Goal: Task Accomplishment & Management: Use online tool/utility

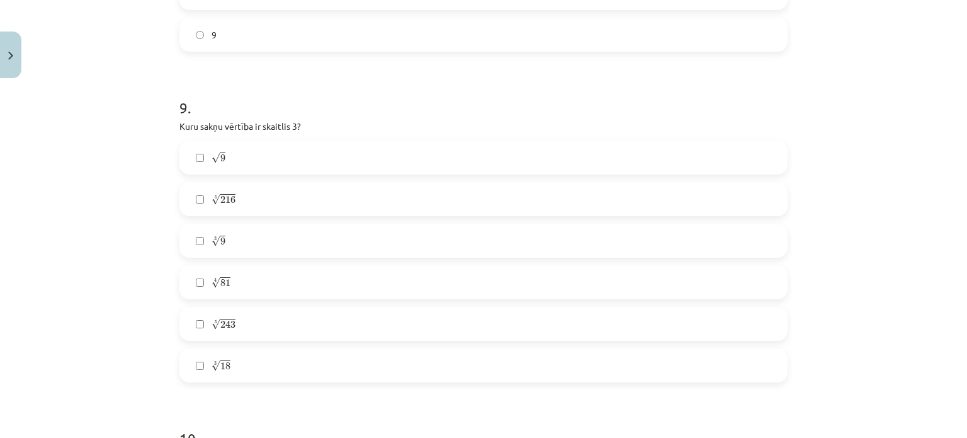
scroll to position [1939, 0]
click at [261, 158] on label "√ 9 9" at bounding box center [484, 153] width 606 height 31
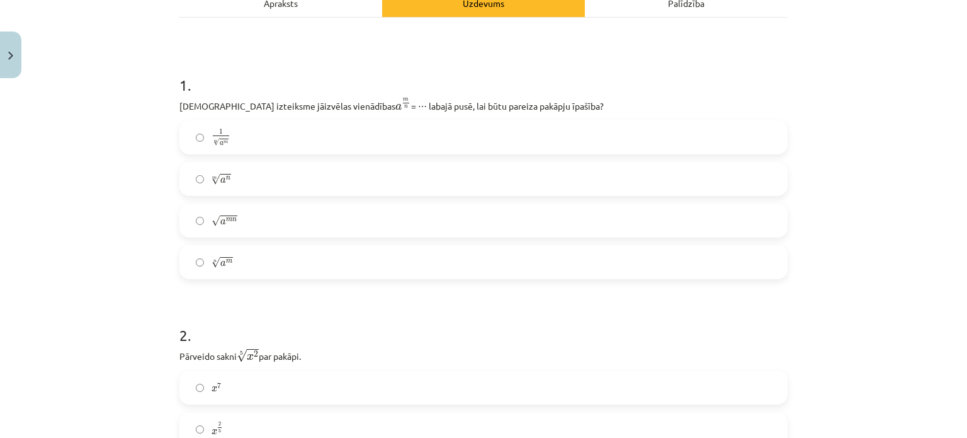
scroll to position [196, 0]
click at [312, 268] on label "n √ a m a m n" at bounding box center [484, 261] width 606 height 31
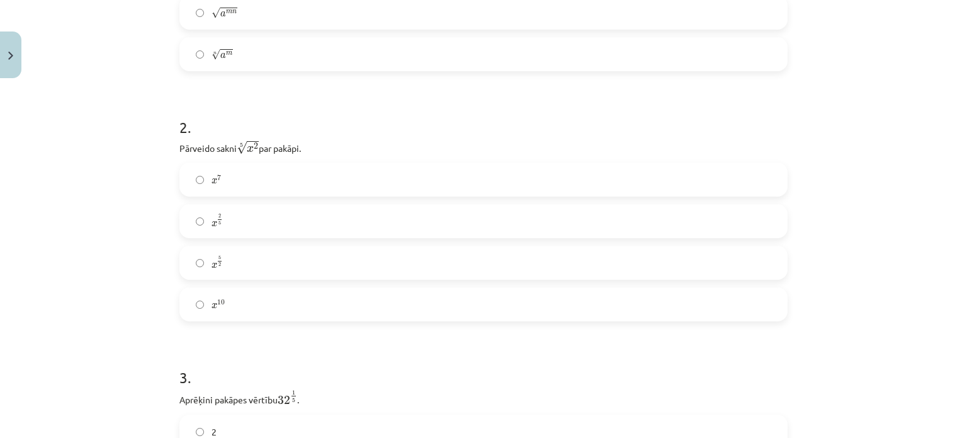
scroll to position [407, 0]
click at [293, 201] on div "x 2 5 x 2 5" at bounding box center [483, 218] width 608 height 34
click at [294, 210] on label "x 2 5 x 2 5" at bounding box center [484, 217] width 606 height 31
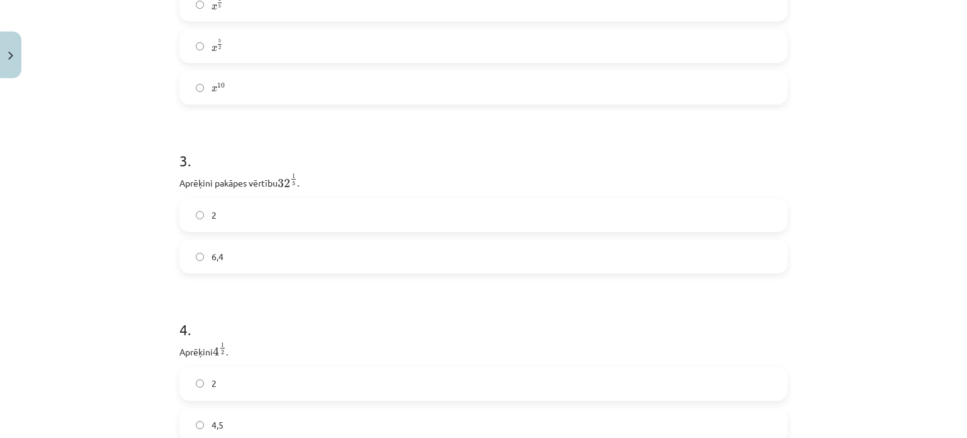
scroll to position [621, 0]
click at [309, 217] on label "2" at bounding box center [484, 213] width 606 height 31
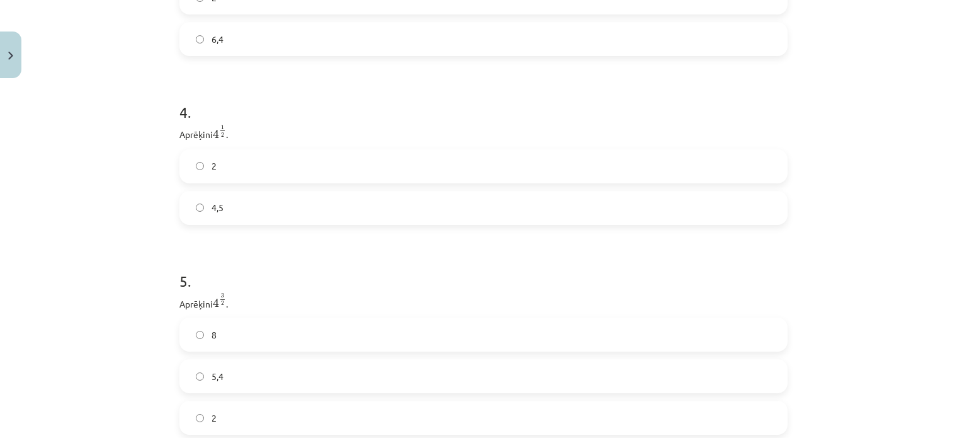
scroll to position [841, 0]
click at [336, 157] on label "2" at bounding box center [484, 162] width 606 height 31
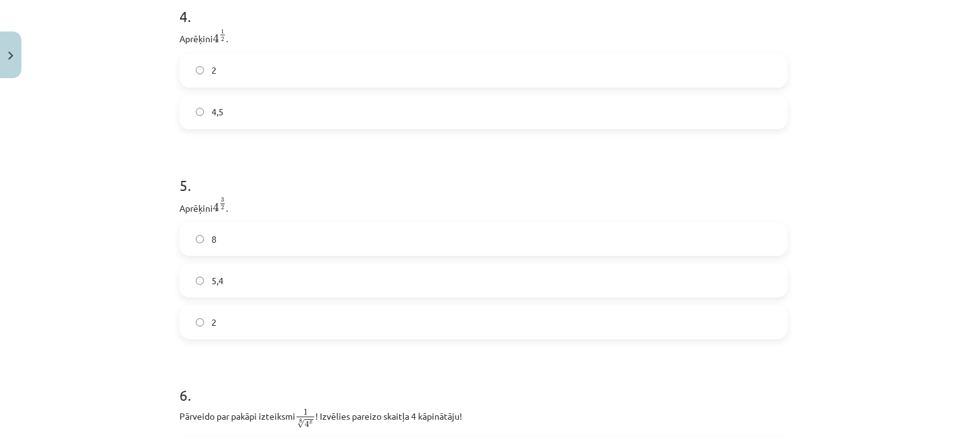
scroll to position [934, 0]
click at [291, 320] on label "2" at bounding box center [484, 320] width 606 height 31
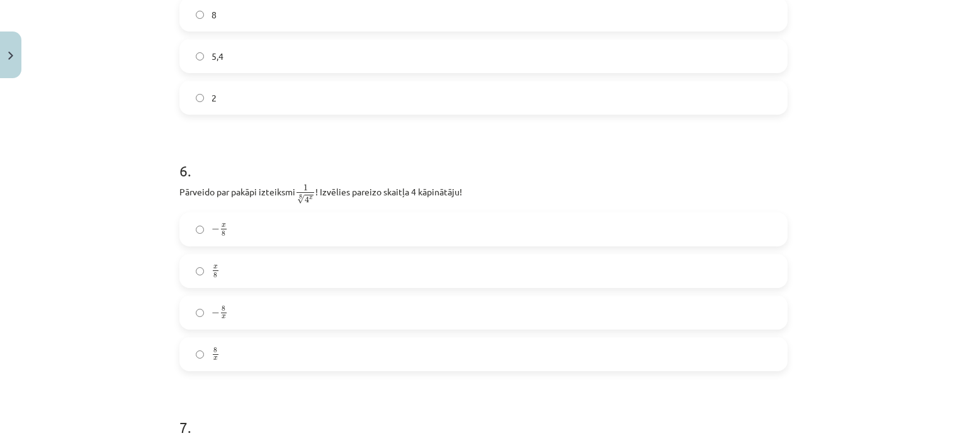
scroll to position [1161, 0]
click at [231, 265] on label "x 8 x 8" at bounding box center [484, 267] width 606 height 31
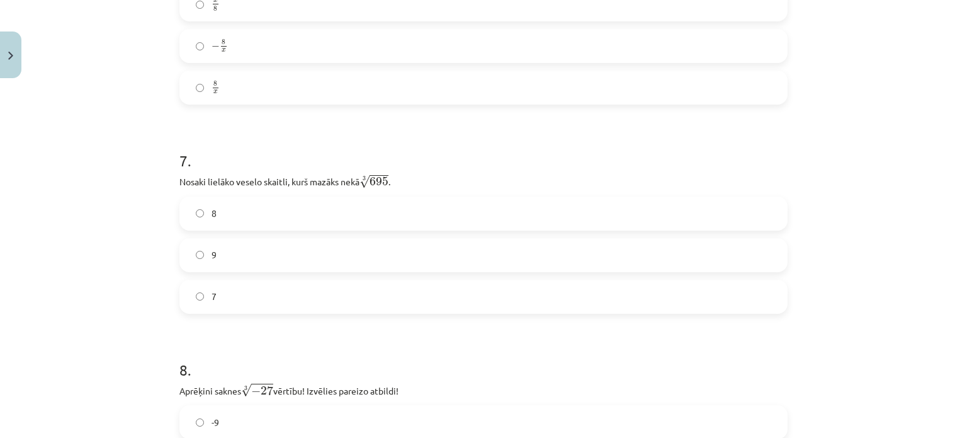
scroll to position [1423, 0]
click at [278, 217] on label "8" at bounding box center [484, 214] width 606 height 31
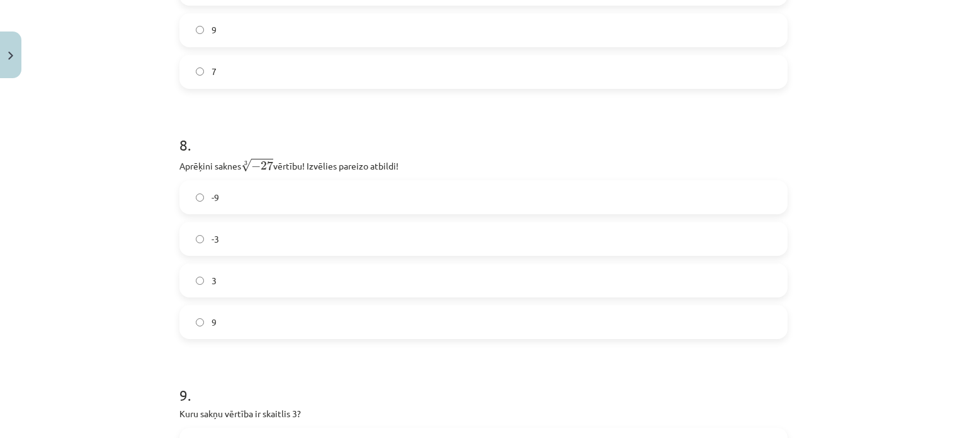
click at [259, 247] on label "-3" at bounding box center [484, 238] width 606 height 31
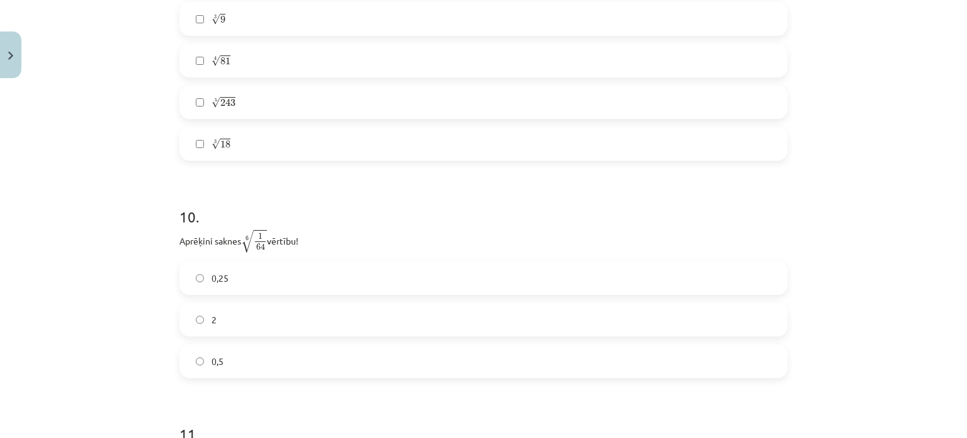
scroll to position [2158, 0]
click at [254, 325] on label "2" at bounding box center [484, 318] width 606 height 31
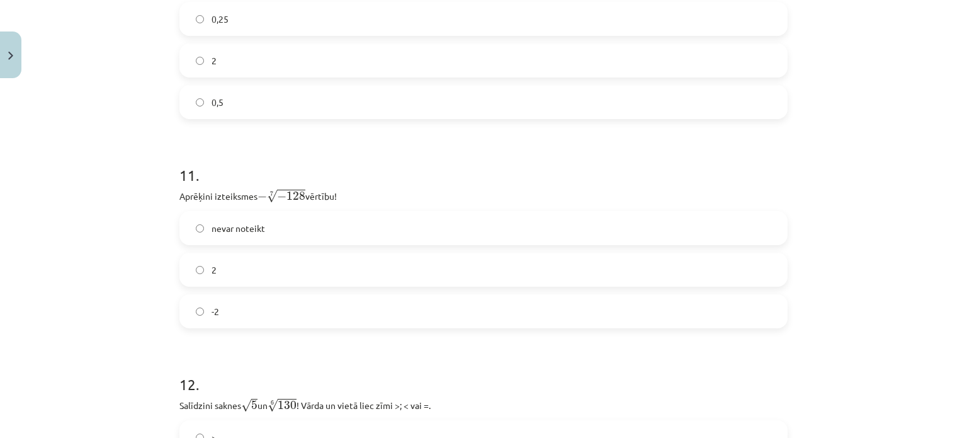
scroll to position [2432, 0]
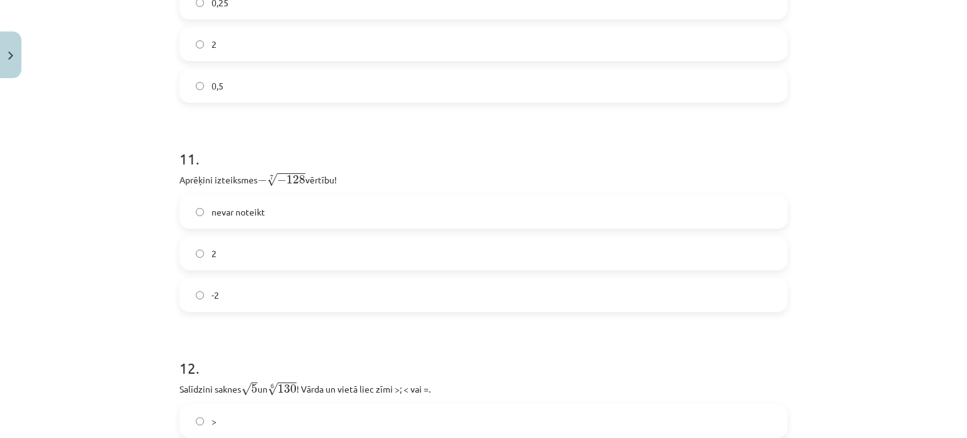
click at [258, 283] on label "-2" at bounding box center [484, 294] width 606 height 31
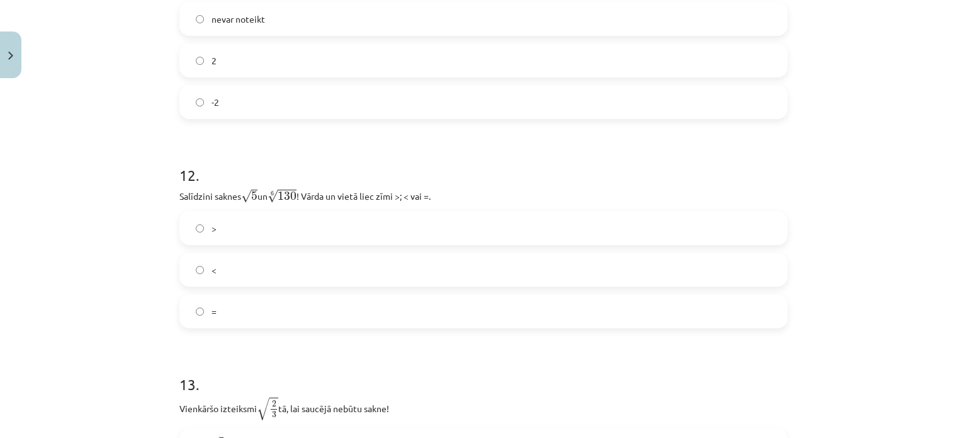
scroll to position [2628, 0]
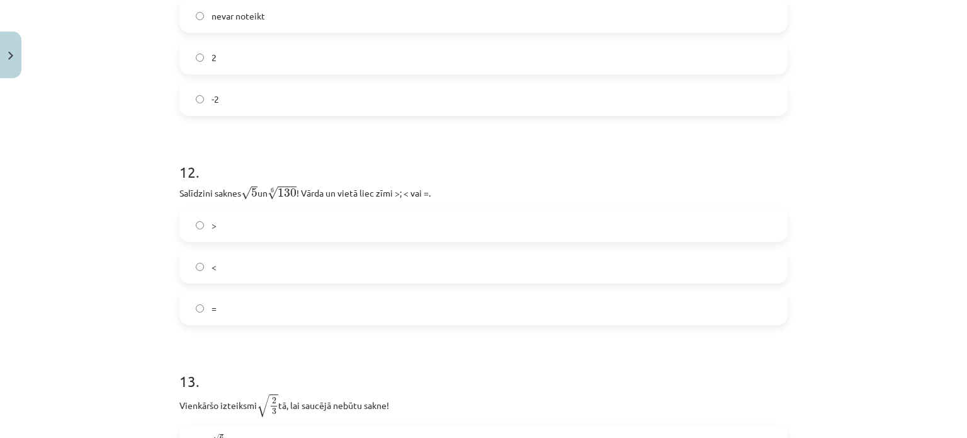
click at [274, 273] on label "<" at bounding box center [484, 266] width 606 height 31
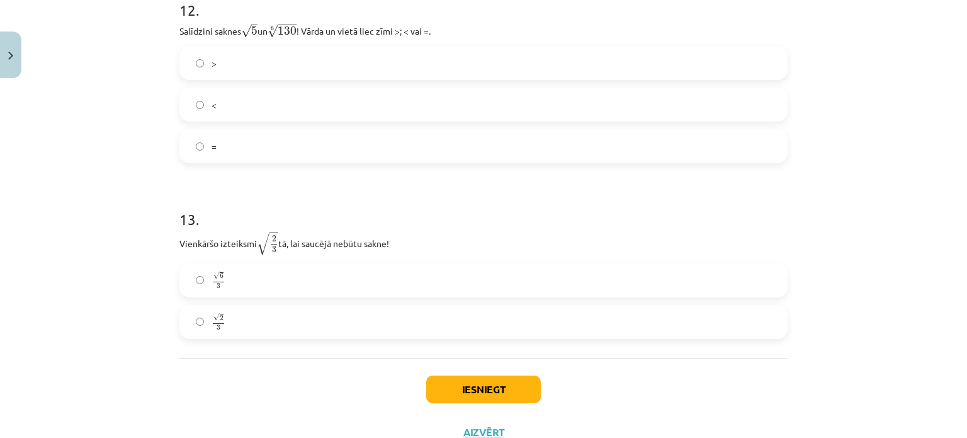
scroll to position [2807, 0]
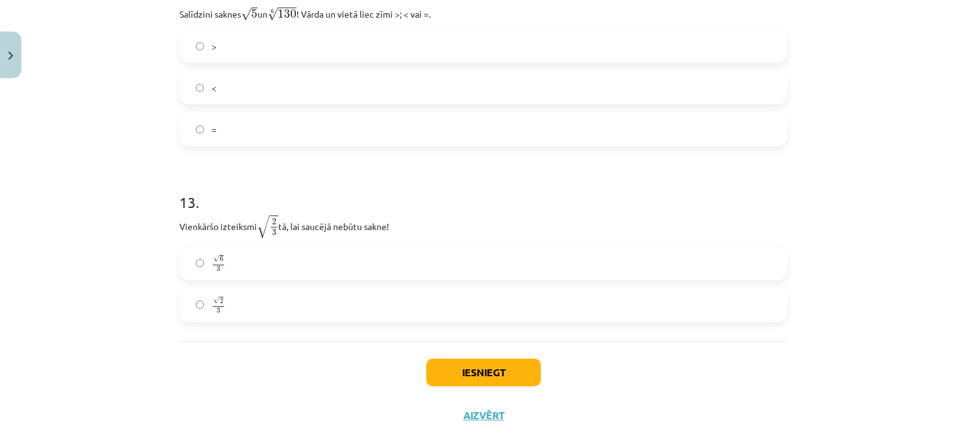
click at [334, 264] on label "√ 6 3 6 3" at bounding box center [484, 262] width 606 height 31
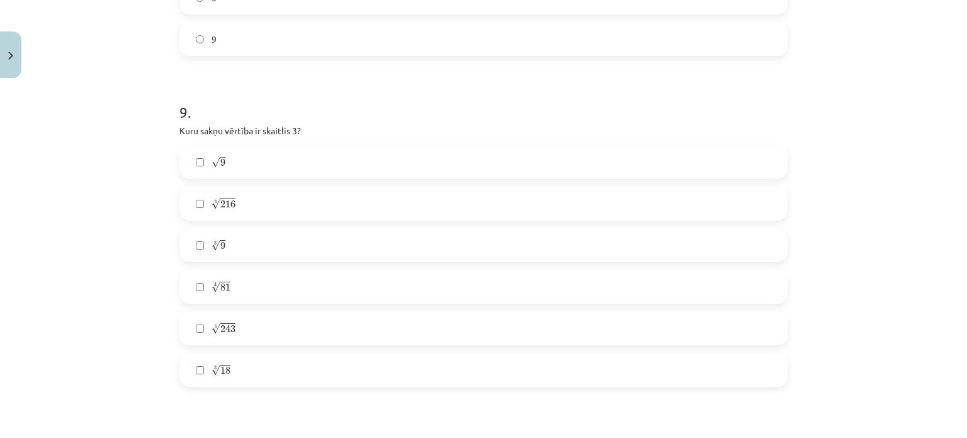
scroll to position [1933, 0]
click at [261, 290] on label "4 √ 81 81 4" at bounding box center [484, 284] width 606 height 31
click at [239, 337] on label "5 √ 243 243 5" at bounding box center [484, 326] width 606 height 31
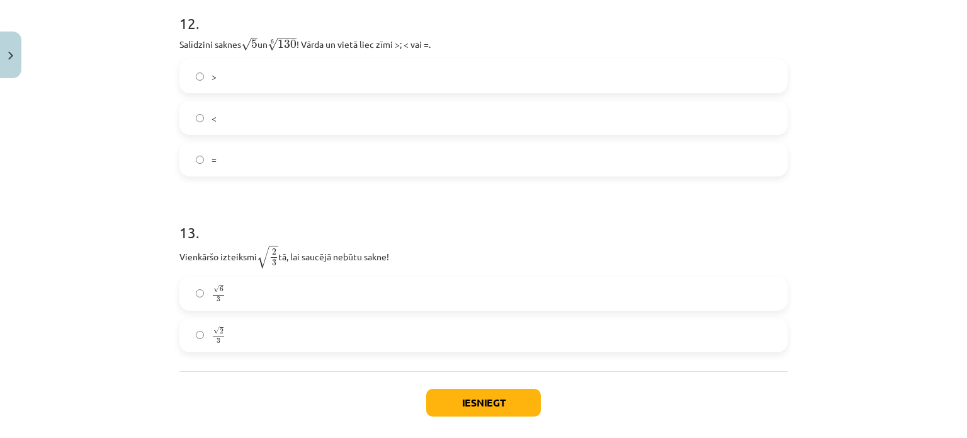
scroll to position [2838, 0]
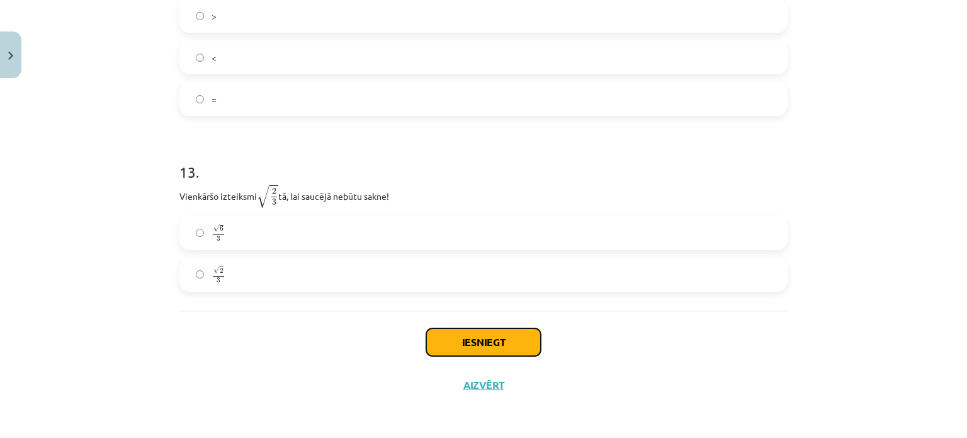
click at [511, 349] on button "Iesniegt" at bounding box center [483, 342] width 115 height 28
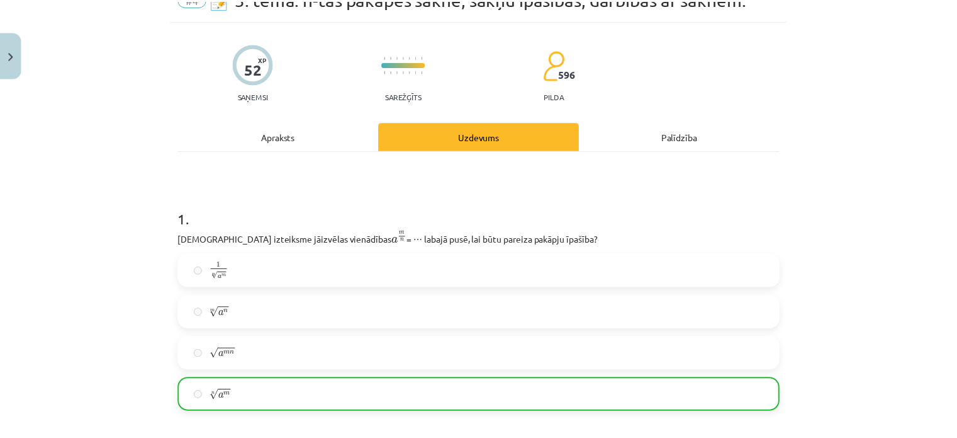
scroll to position [71, 0]
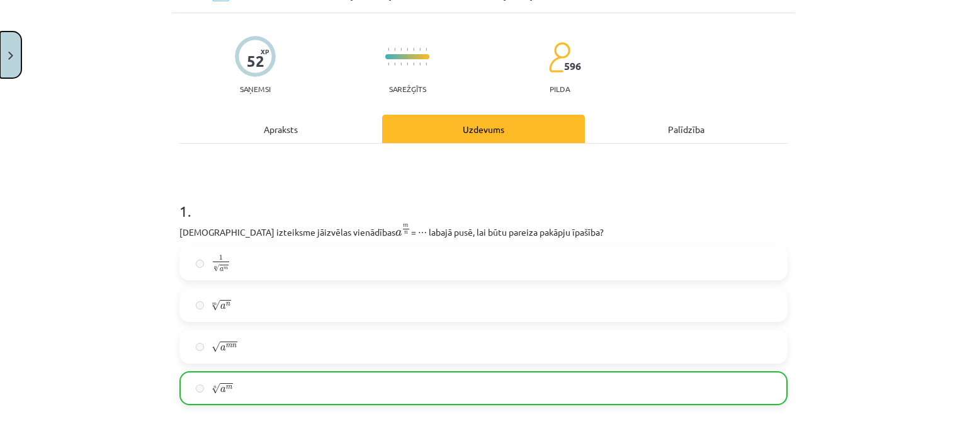
click at [1, 67] on button "Close" at bounding box center [10, 54] width 21 height 47
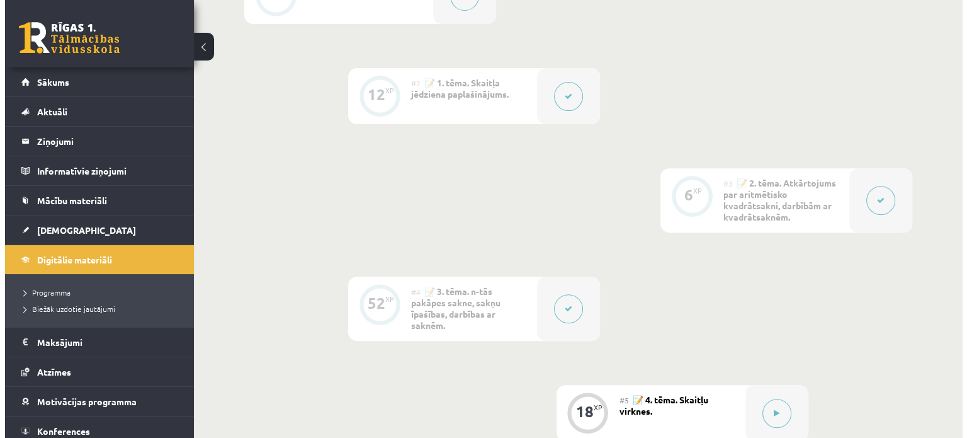
scroll to position [448, 0]
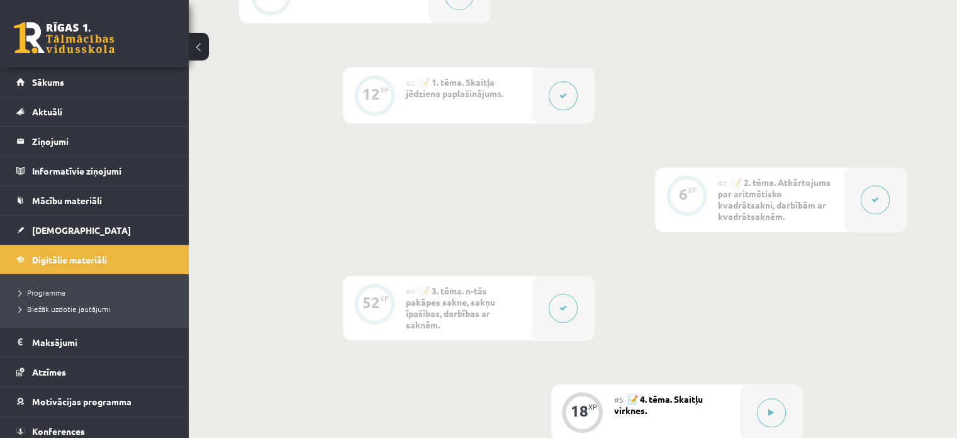
click at [556, 303] on button at bounding box center [563, 307] width 29 height 29
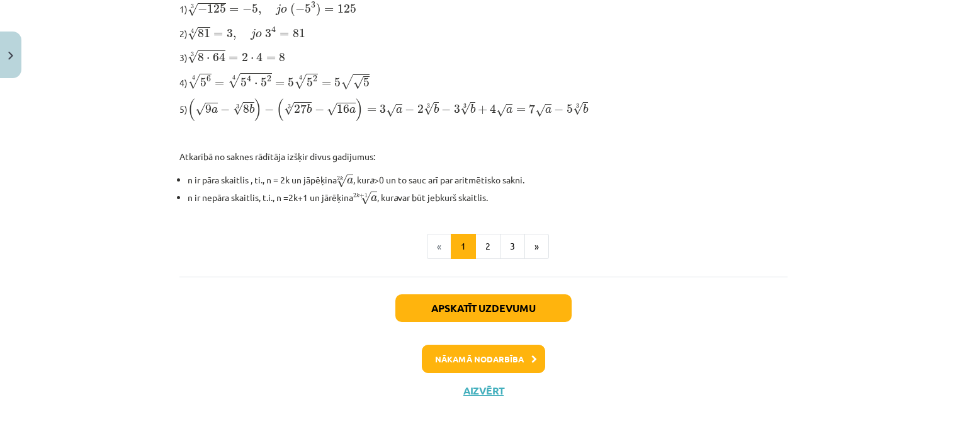
scroll to position [463, 0]
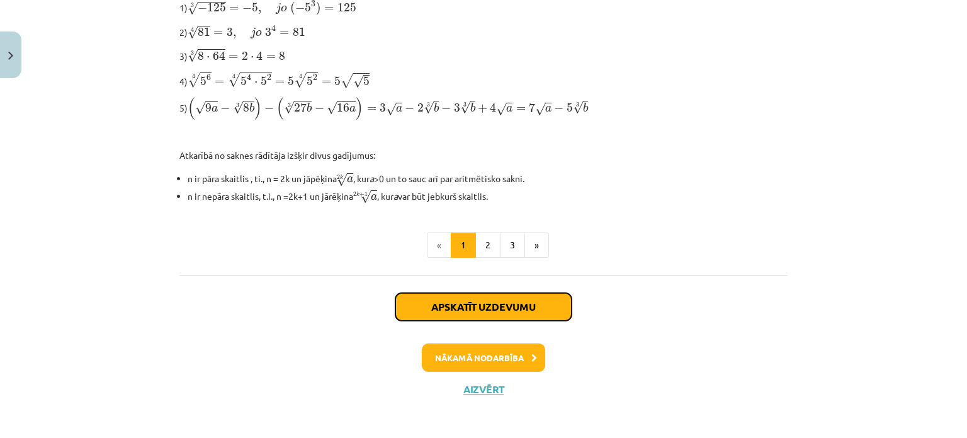
click at [433, 314] on button "Apskatīt uzdevumu" at bounding box center [483, 307] width 176 height 28
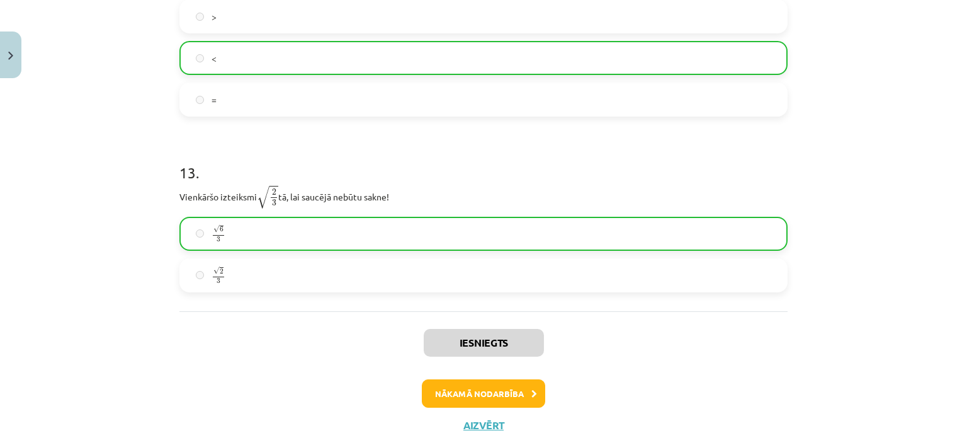
scroll to position [2878, 0]
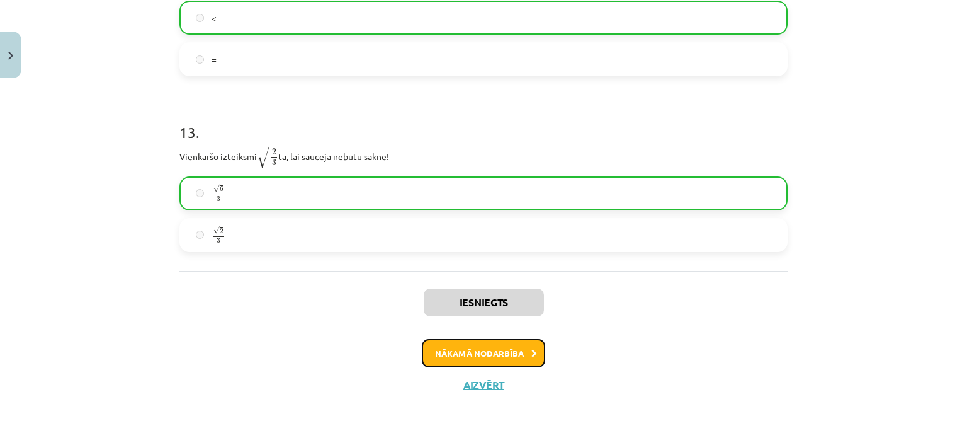
click at [431, 365] on button "Nākamā nodarbība" at bounding box center [483, 353] width 123 height 29
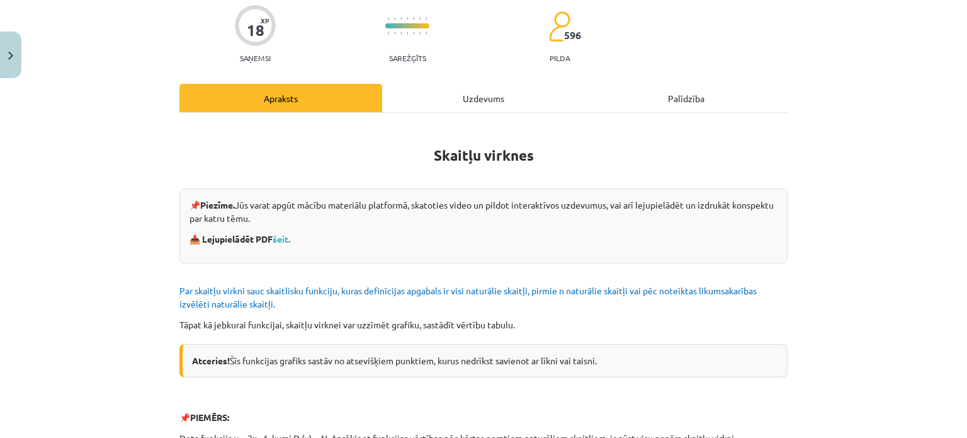
scroll to position [97, 0]
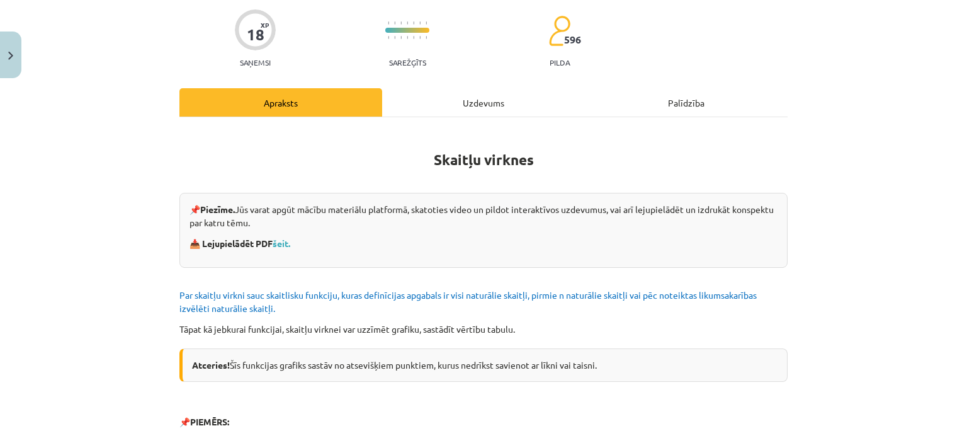
click at [290, 247] on p "📥 Lejupielādēt PDF šeit." at bounding box center [483, 243] width 588 height 13
click at [283, 242] on link "šeit." at bounding box center [282, 242] width 18 height 11
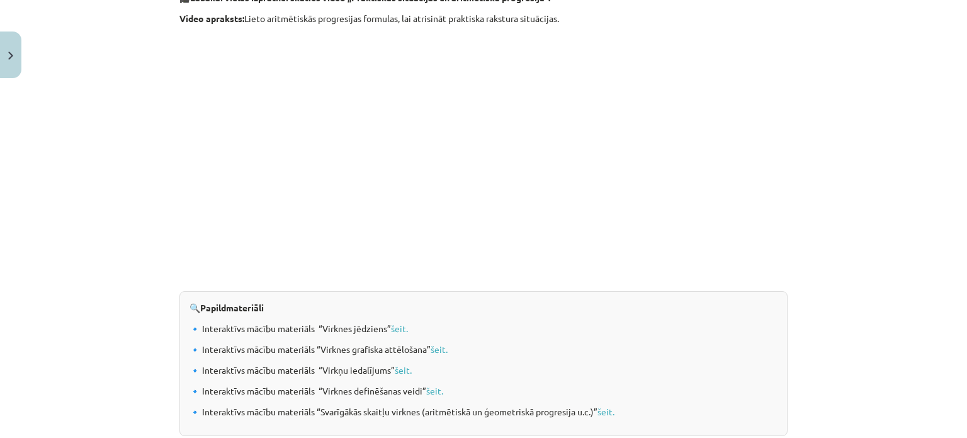
scroll to position [1189, 0]
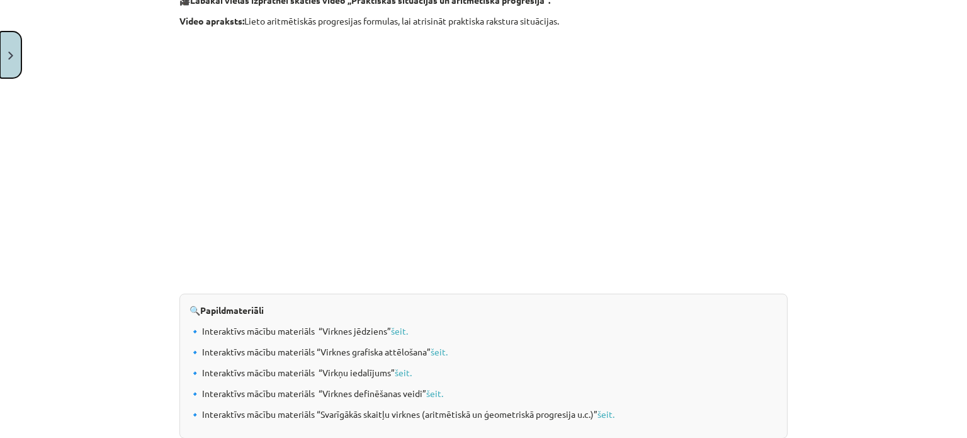
click at [5, 60] on button "Close" at bounding box center [10, 54] width 21 height 47
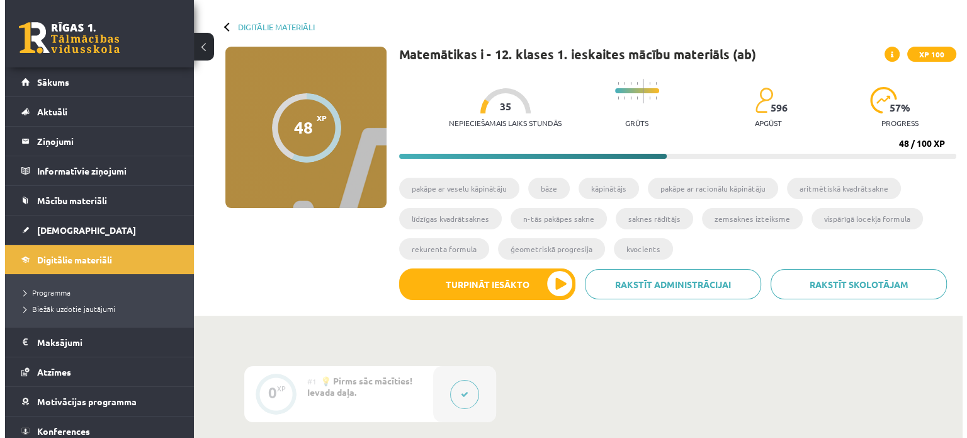
scroll to position [48, 0]
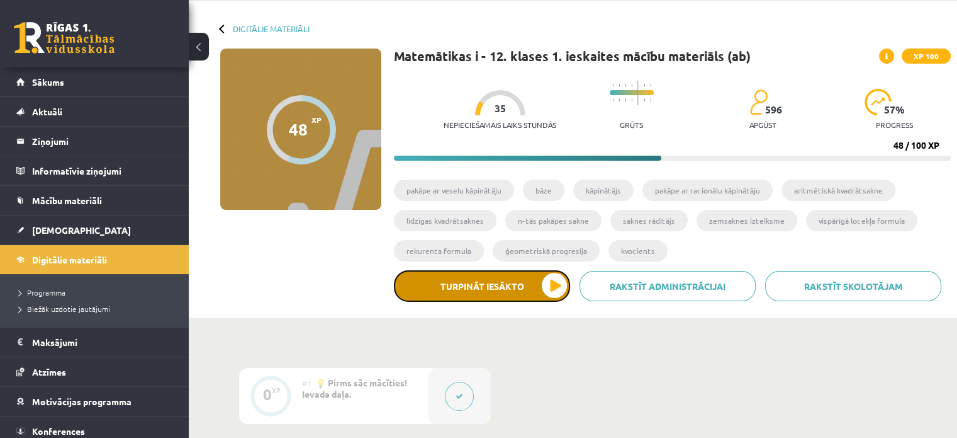
click at [440, 294] on button "Turpināt iesākto" at bounding box center [482, 285] width 176 height 31
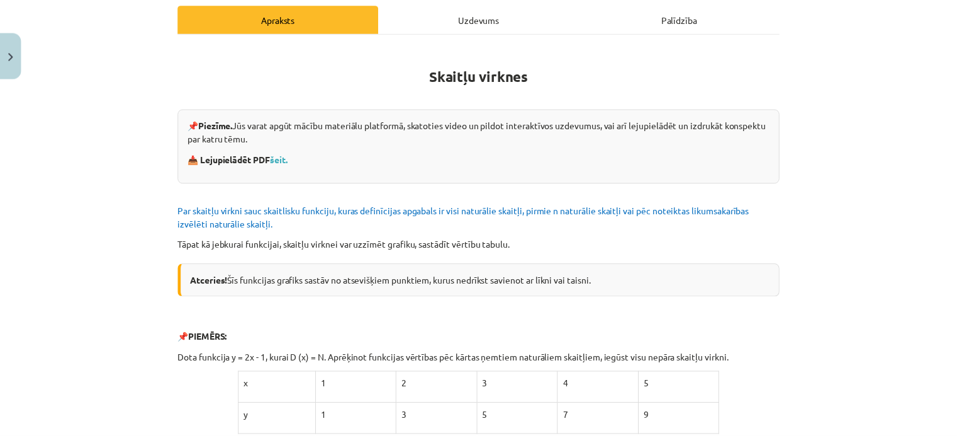
scroll to position [0, 0]
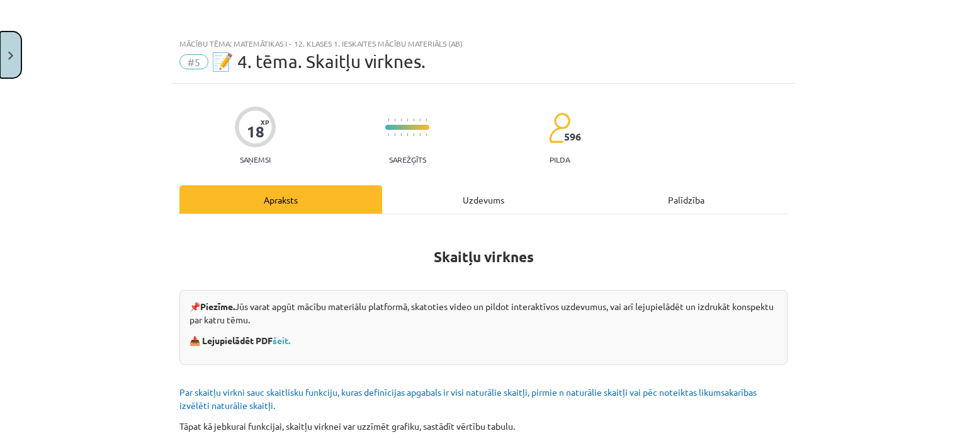
click at [0, 51] on button "Close" at bounding box center [10, 54] width 21 height 47
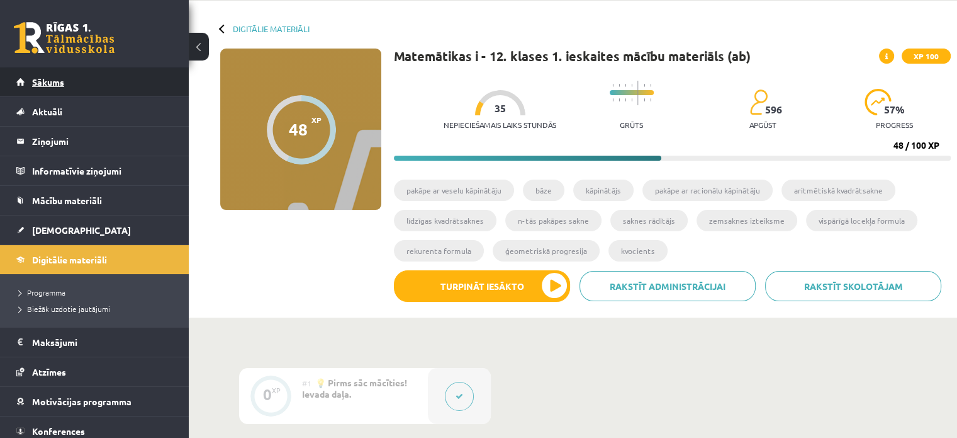
click at [32, 85] on span "Sākums" at bounding box center [48, 81] width 32 height 11
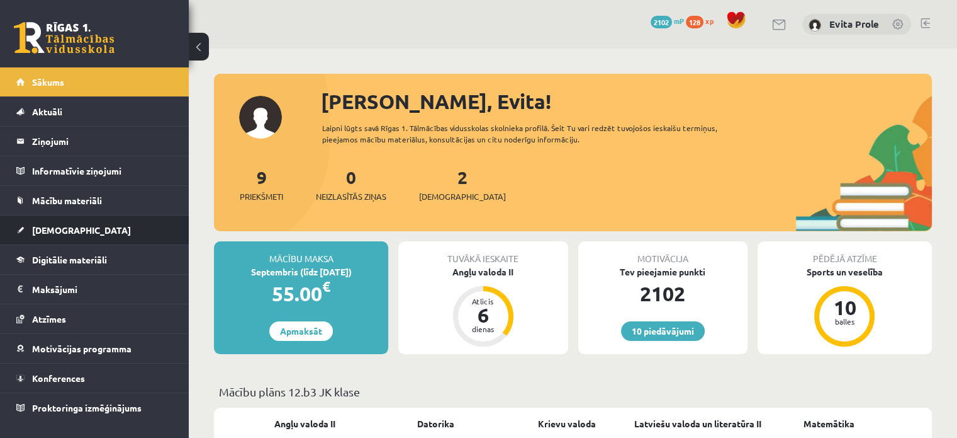
scroll to position [37, 0]
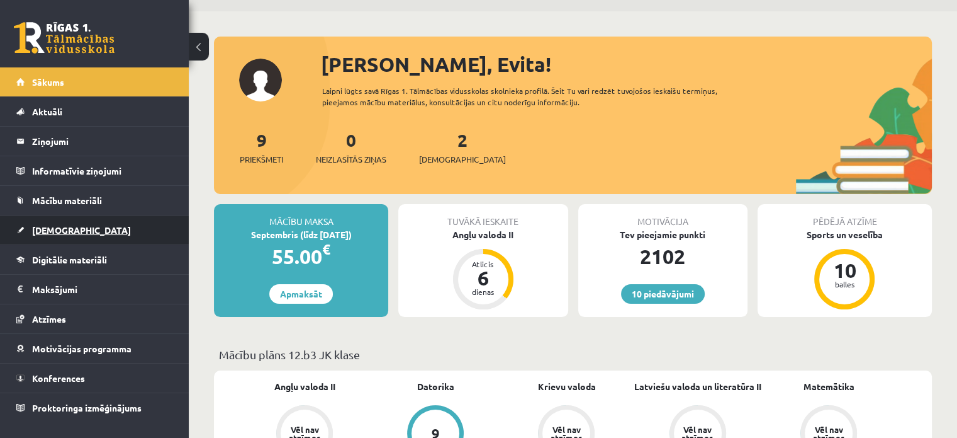
click at [59, 220] on link "[DEMOGRAPHIC_DATA]" at bounding box center [94, 229] width 157 height 29
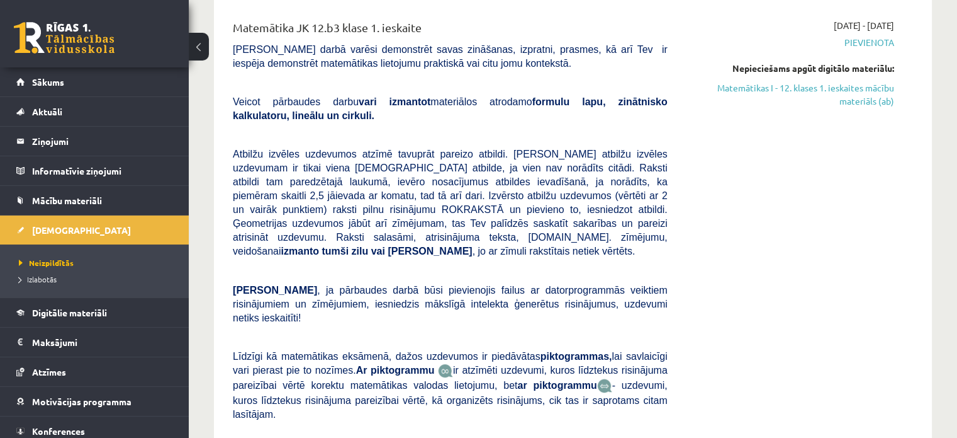
scroll to position [362, 0]
